Goal: Communication & Community: Answer question/provide support

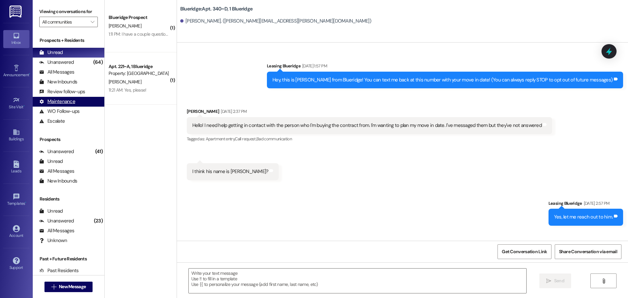
scroll to position [6615, 0]
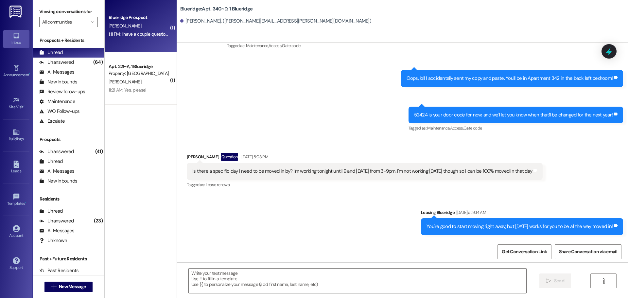
click at [133, 28] on div "[PERSON_NAME]" at bounding box center [139, 26] width 62 height 8
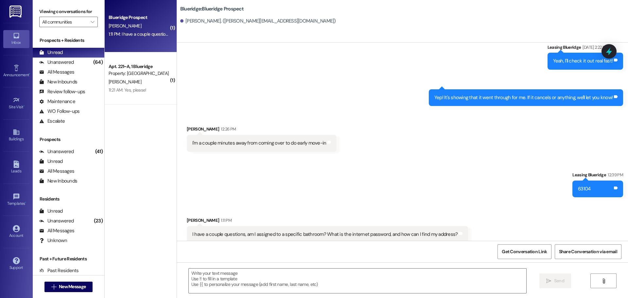
scroll to position [2260, 0]
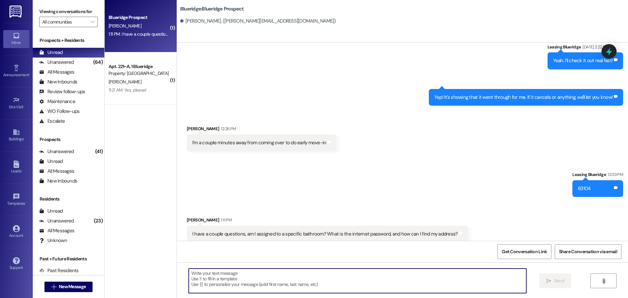
click at [289, 285] on textarea at bounding box center [357, 280] width 337 height 25
type textarea "B"
type textarea "P"
type textarea "b"
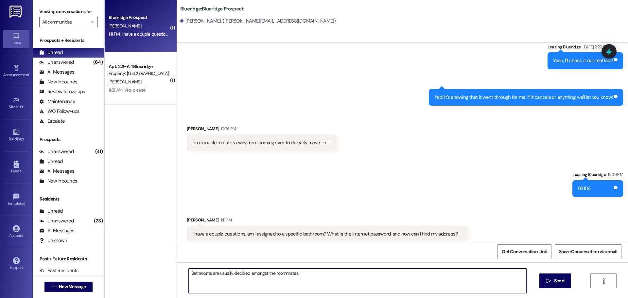
click at [467, 188] on div "Sent via SMS Leasing Blueridge 12:39 PM 63104 Tags and notes" at bounding box center [402, 178] width 451 height 45
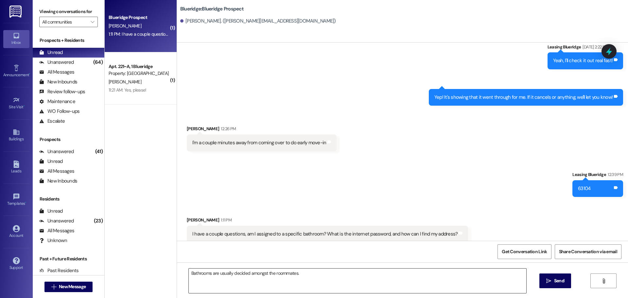
click at [368, 269] on textarea "Bathrooms are usually decided amongst the roommates." at bounding box center [357, 280] width 337 height 25
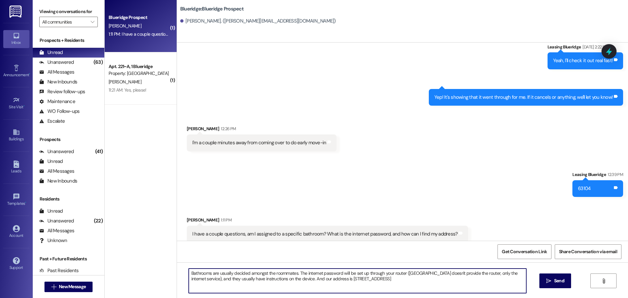
click at [287, 283] on textarea "Bathrooms are usually decided amongst the roommates. The internet password will…" at bounding box center [357, 280] width 337 height 25
click at [358, 280] on textarea "Bathrooms are usually decided amongst the roommates. The internet password will…" at bounding box center [357, 280] width 337 height 25
click at [361, 280] on textarea "Bathrooms are usually decided amongst the roommates. The internet password will…" at bounding box center [357, 280] width 337 height 25
click at [369, 282] on textarea "Bathrooms are usually decided amongst the roommates. The internet password will…" at bounding box center [357, 280] width 337 height 25
type textarea "Bathrooms are usually decided amongst the roommates. The internet password will…"
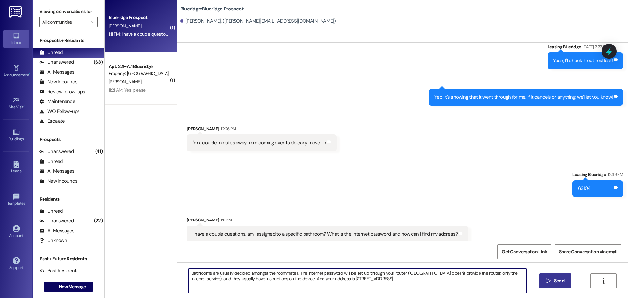
click at [554, 284] on span "Send" at bounding box center [559, 280] width 10 height 7
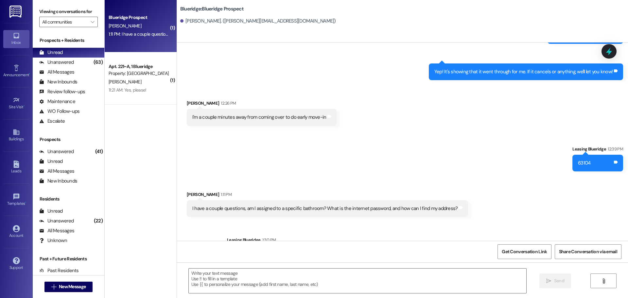
scroll to position [2313, 0]
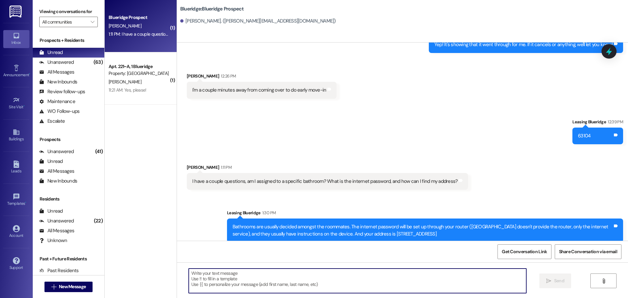
click at [436, 280] on textarea at bounding box center [357, 280] width 337 height 25
click at [390, 285] on textarea at bounding box center [357, 280] width 337 height 25
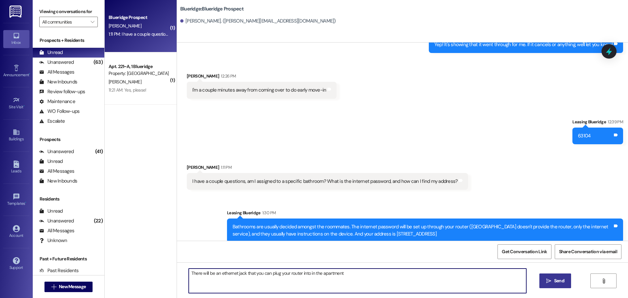
type textarea "There will be an ethernet jack that you can plug your router into in the apartm…"
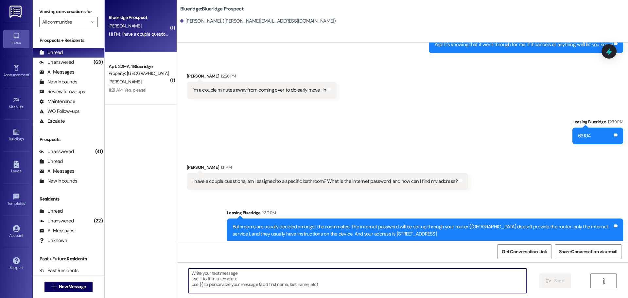
scroll to position [2260, 0]
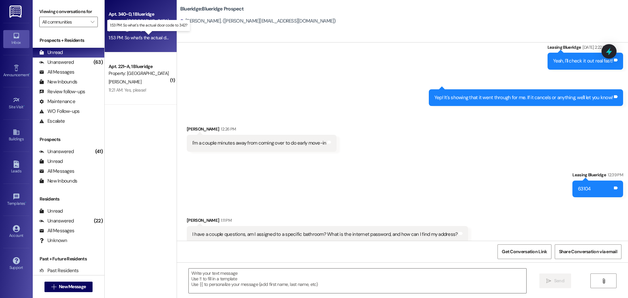
click at [146, 36] on div "1:53 PM: So what's the actual door code to 342? 1:53 PM: So what's the actual d…" at bounding box center [154, 38] width 90 height 6
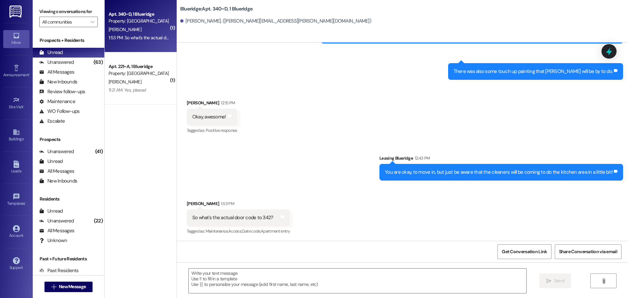
scroll to position [6973, 0]
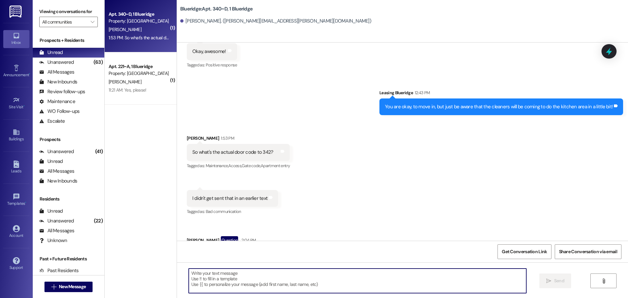
click at [330, 277] on textarea at bounding box center [357, 280] width 337 height 25
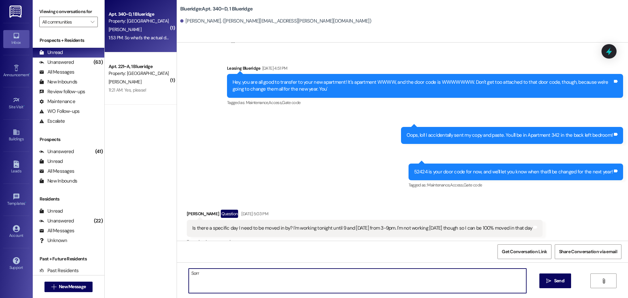
scroll to position [6613, 0]
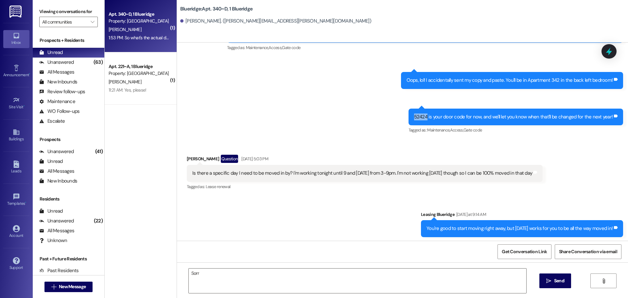
drag, startPoint x: 415, startPoint y: 87, endPoint x: 427, endPoint y: 90, distance: 12.7
click at [427, 113] on div "52424 is your door code for now, and we'll let you know when that'll be changed…" at bounding box center [513, 116] width 199 height 7
copy div "52424"
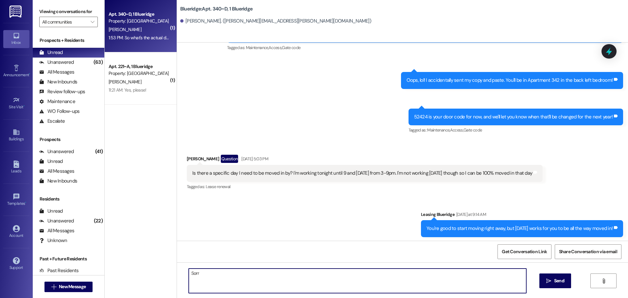
click at [292, 276] on textarea "Sorr" at bounding box center [357, 280] width 337 height 25
paste textarea "52424"
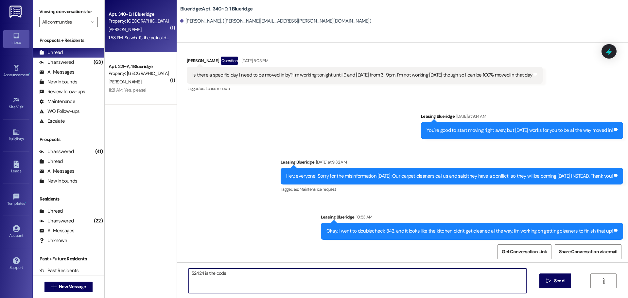
scroll to position [6973, 0]
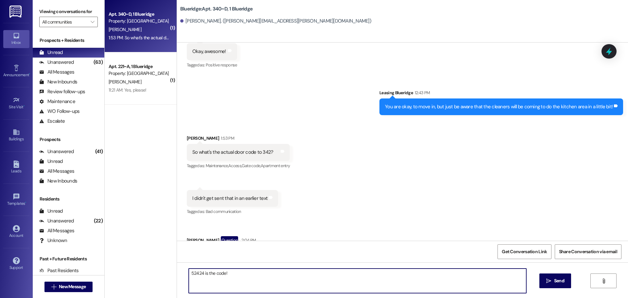
click at [266, 277] on textarea "52424 is the code!" at bounding box center [357, 280] width 337 height 25
drag, startPoint x: 269, startPoint y: 272, endPoint x: 223, endPoint y: 275, distance: 46.5
click at [223, 275] on textarea "52424 is the code! And sorry I didn'" at bounding box center [357, 280] width 337 height 25
type textarea "52424 is the code! Sorry about that!"
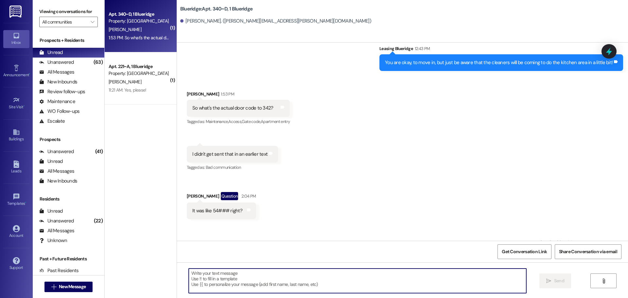
scroll to position [7018, 0]
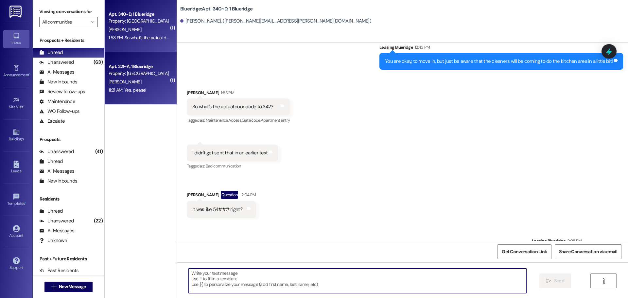
click at [126, 77] on div "Property: [GEOGRAPHIC_DATA]" at bounding box center [139, 73] width 60 height 7
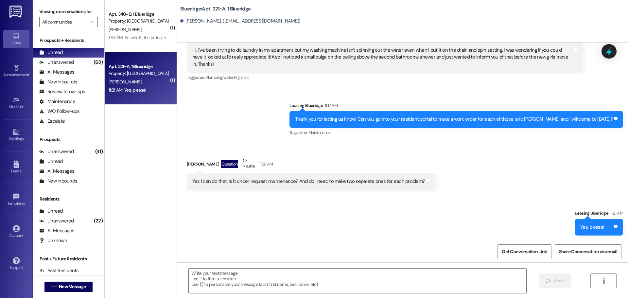
scroll to position [4728, 0]
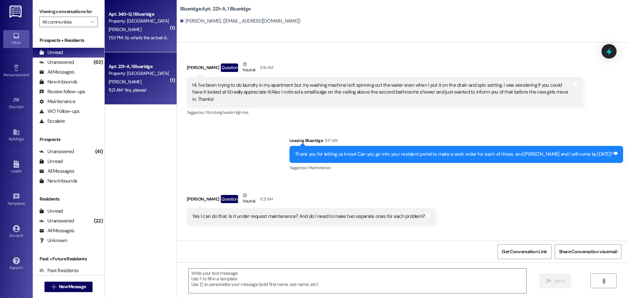
click at [117, 30] on span "[PERSON_NAME]" at bounding box center [125, 29] width 33 height 6
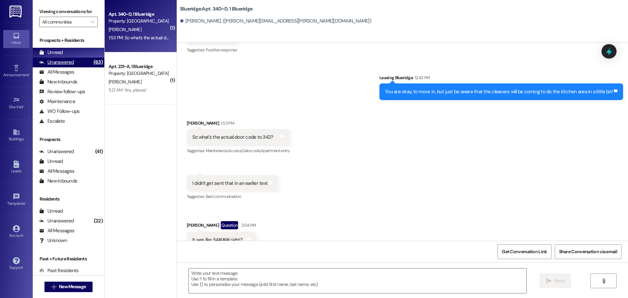
scroll to position [6972, 0]
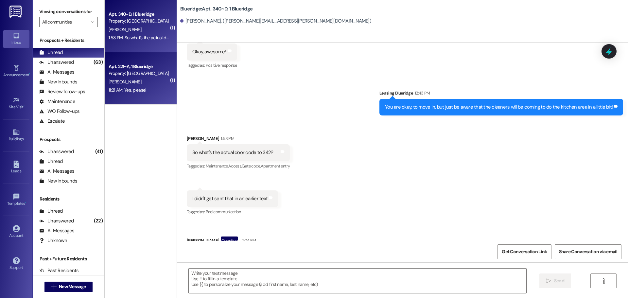
click at [120, 66] on div "Apt. 221~A, 1 Blueridge" at bounding box center [139, 66] width 60 height 7
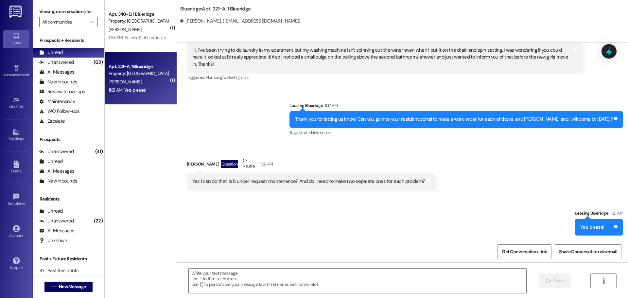
scroll to position [4728, 0]
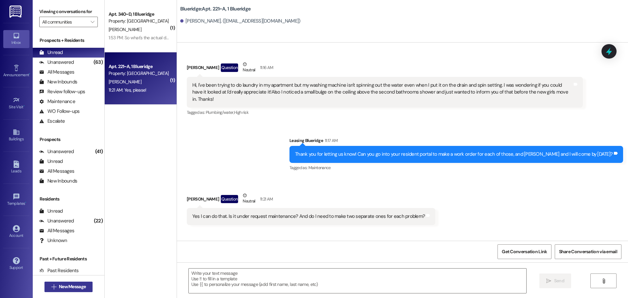
click at [59, 285] on span "New Message" at bounding box center [72, 286] width 27 height 7
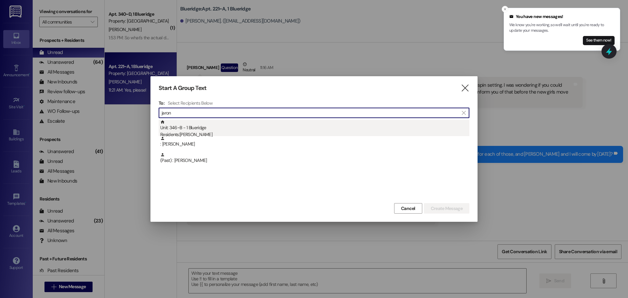
type input "jaron"
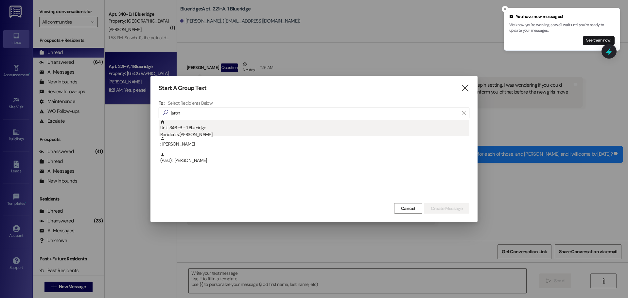
click at [210, 125] on div "Unit: 346~B - 1 Blueridge Residents: [PERSON_NAME]" at bounding box center [314, 129] width 309 height 19
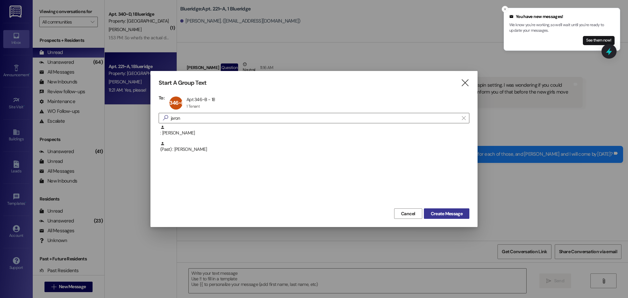
click at [445, 209] on button "Create Message" at bounding box center [446, 213] width 45 height 10
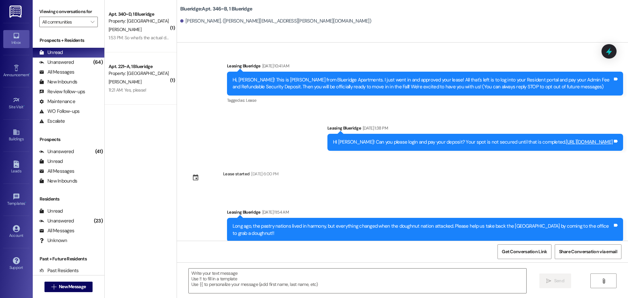
scroll to position [10170, 0]
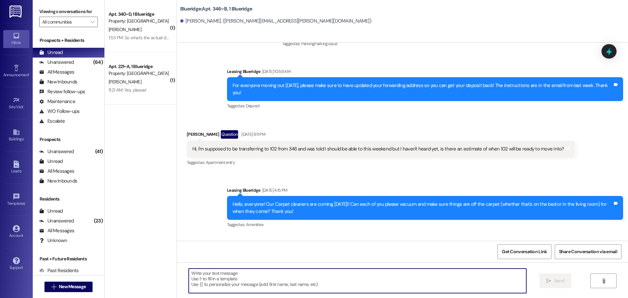
click at [405, 278] on textarea at bounding box center [357, 280] width 337 height 25
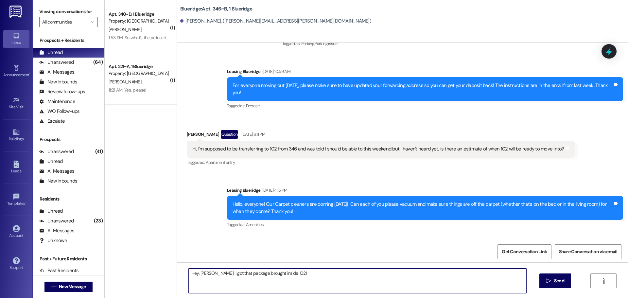
type textarea "Hey, [PERSON_NAME]! I got that package brought inside 102!"
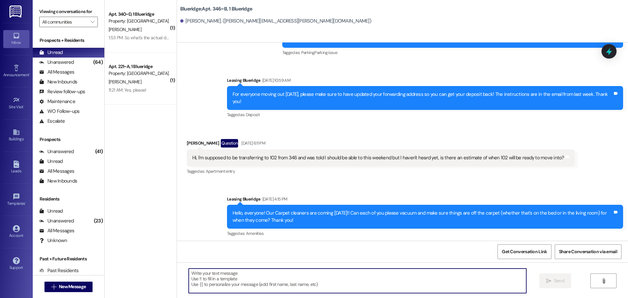
scroll to position [10216, 0]
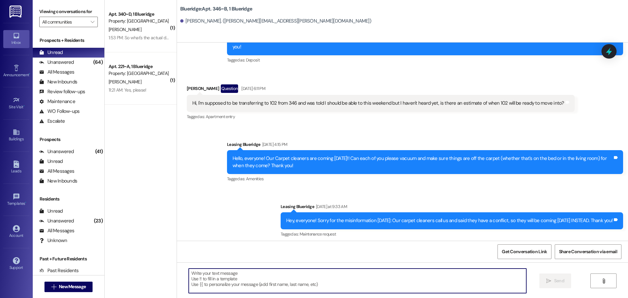
click at [394, 282] on textarea at bounding box center [357, 280] width 337 height 25
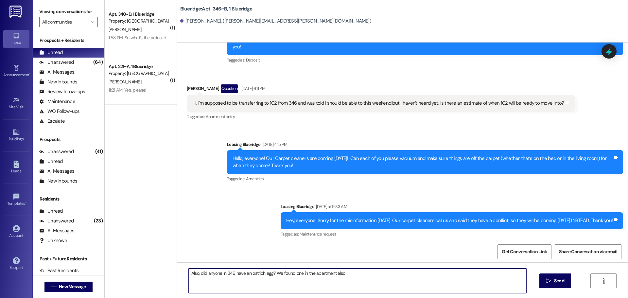
type textarea "Also, did anyone in 346 have an ostrich egg? We found one in the apartment also."
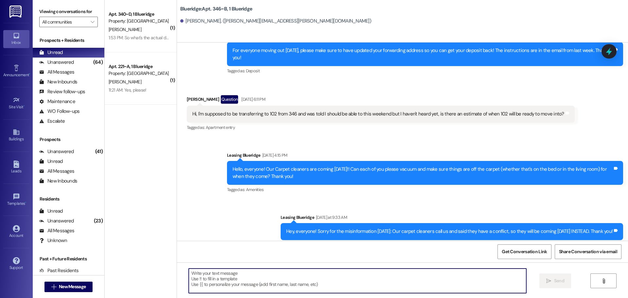
scroll to position [10262, 0]
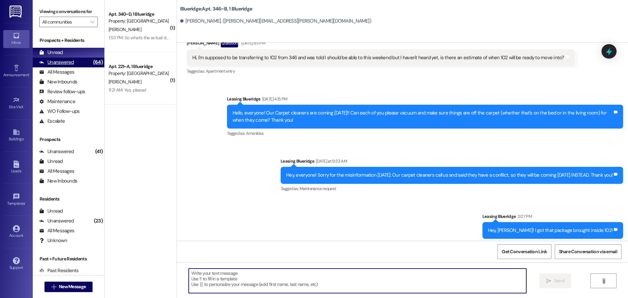
click at [62, 61] on div "Unanswered" at bounding box center [56, 62] width 35 height 7
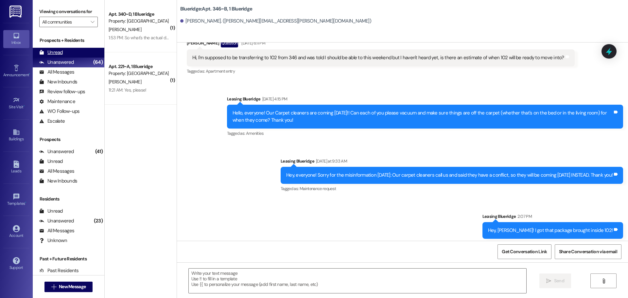
click at [67, 54] on div "Unread (0)" at bounding box center [69, 53] width 72 height 10
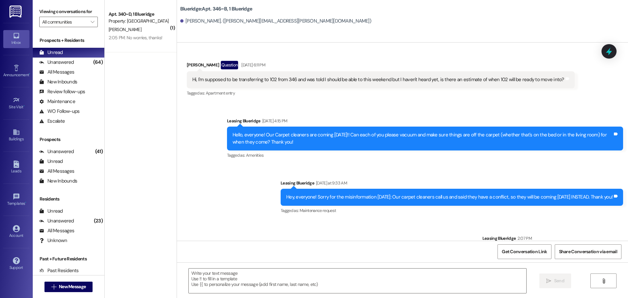
scroll to position [10262, 0]
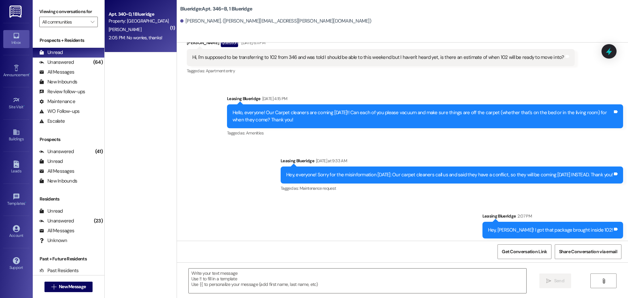
click at [151, 25] on div "Apt. 340~D, 1 Blueridge Property: [GEOGRAPHIC_DATA]" at bounding box center [139, 17] width 62 height 15
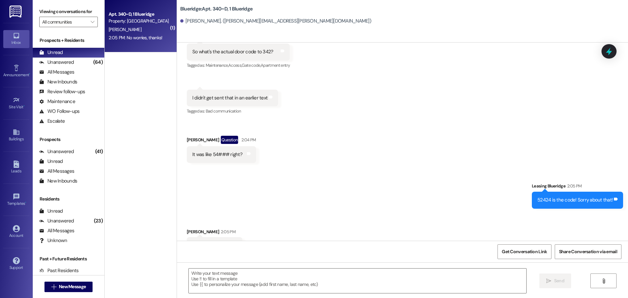
scroll to position [7074, 0]
click at [277, 169] on div "Sent via SMS Leasing Blueridge 2:05 PM 52424 is the code! Sorry about that! Tag…" at bounding box center [402, 189] width 451 height 45
click at [92, 63] on div "(64)" at bounding box center [98, 62] width 13 height 10
click at [85, 55] on div "Unread (0)" at bounding box center [69, 53] width 72 height 10
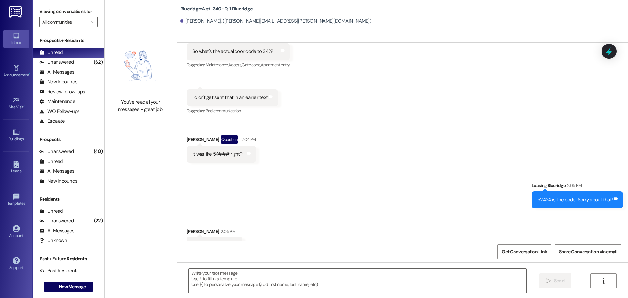
click at [580, 93] on div "Received via SMS [PERSON_NAME] 1:53 PM So what's the actual door code to 342? T…" at bounding box center [402, 93] width 451 height 148
click at [79, 282] on button " New Message" at bounding box center [68, 287] width 48 height 10
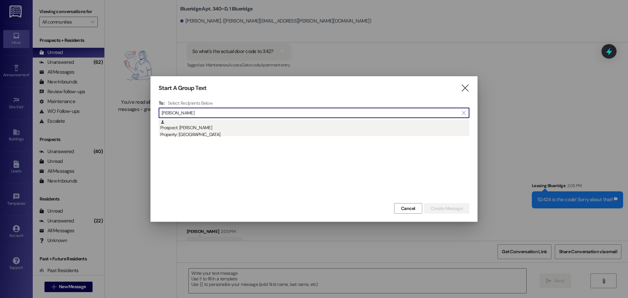
type input "[PERSON_NAME]"
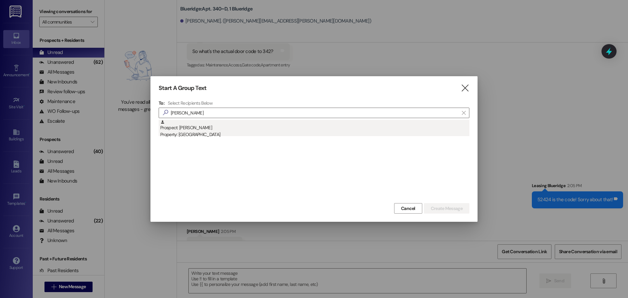
click at [254, 134] on div "Property: [GEOGRAPHIC_DATA]" at bounding box center [314, 134] width 309 height 7
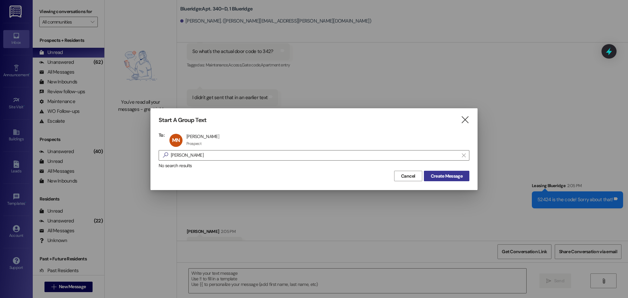
click at [437, 176] on span "Create Message" at bounding box center [447, 176] width 32 height 7
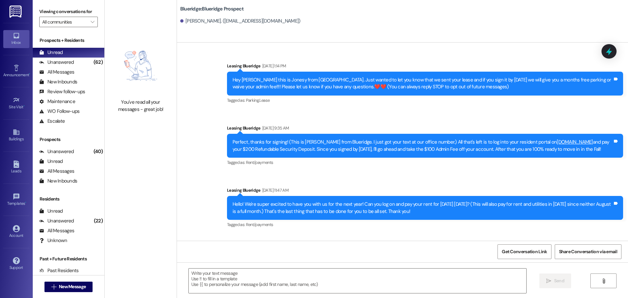
scroll to position [0, 0]
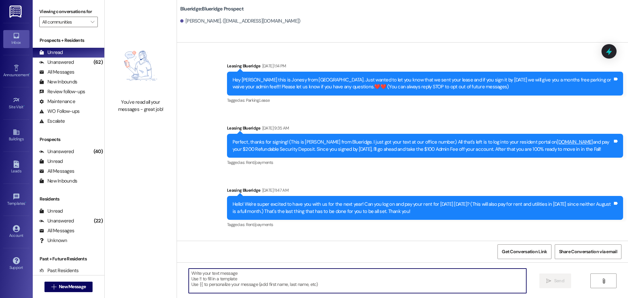
click at [314, 279] on textarea at bounding box center [357, 280] width 337 height 25
paste textarea "Hey, you are all good to transfer to your new apartment! It's apartment WWWW, a…"
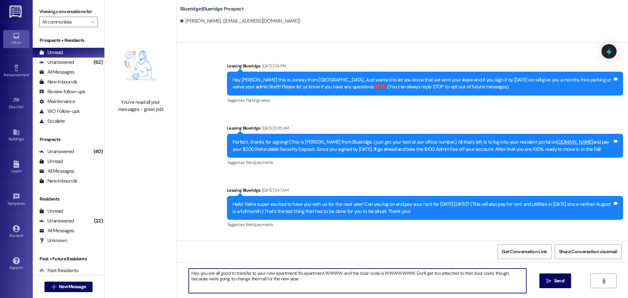
click at [192, 274] on textarea "Hey, you are all good to transfer to your new apartment! It's apartment WWWW, a…" at bounding box center [357, 280] width 337 height 25
click at [194, 274] on textarea "Hey, you are all good to transfer to your new apartment! It's apartment WWWW, a…" at bounding box center [357, 280] width 337 height 25
drag, startPoint x: 215, startPoint y: 279, endPoint x: 187, endPoint y: 281, distance: 27.6
click at [189, 281] on textarea "Hey, [PERSON_NAME]! You are all good to move into your new apartment [DATE]! I …" at bounding box center [357, 280] width 337 height 25
paste textarea "81703"
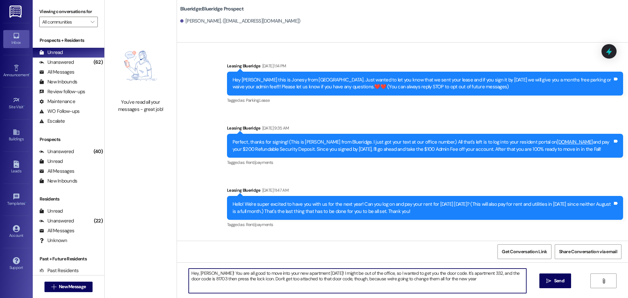
type textarea "Hey, [PERSON_NAME]! You are all good to move into your new apartment [DATE]! I …"
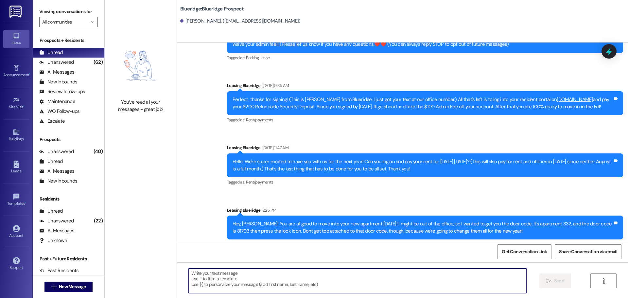
scroll to position [46, 0]
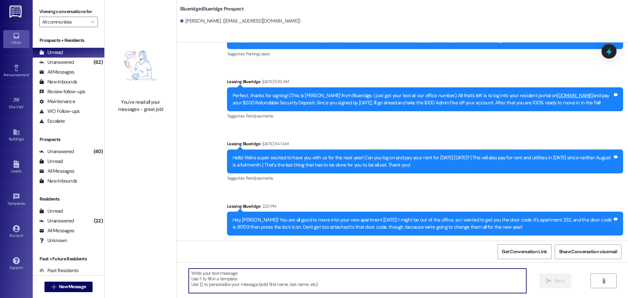
click at [342, 192] on div "Sent via SMS Leasing Blueridge [DATE] 1:14 PM Hey [PERSON_NAME] this is Jonesy …" at bounding box center [402, 120] width 451 height 239
